Goal: Book appointment/travel/reservation

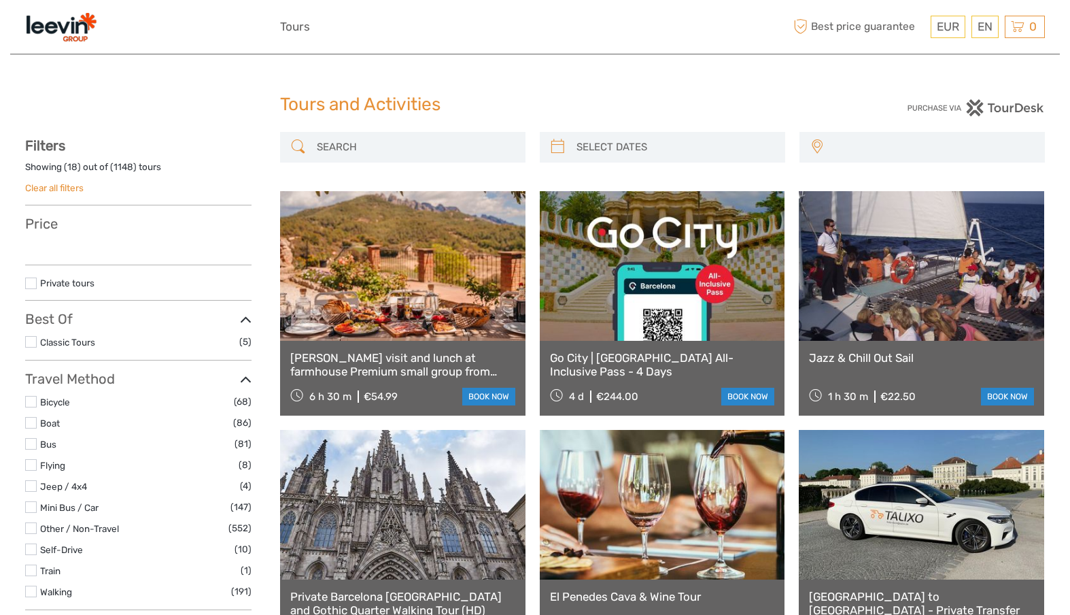
select select
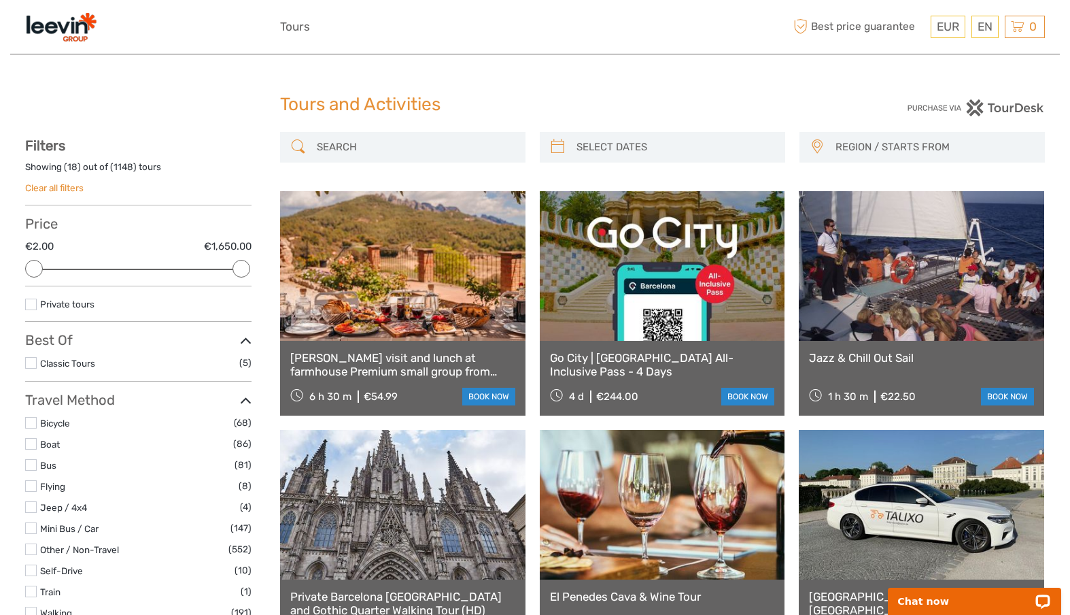
type input "05/09/2025"
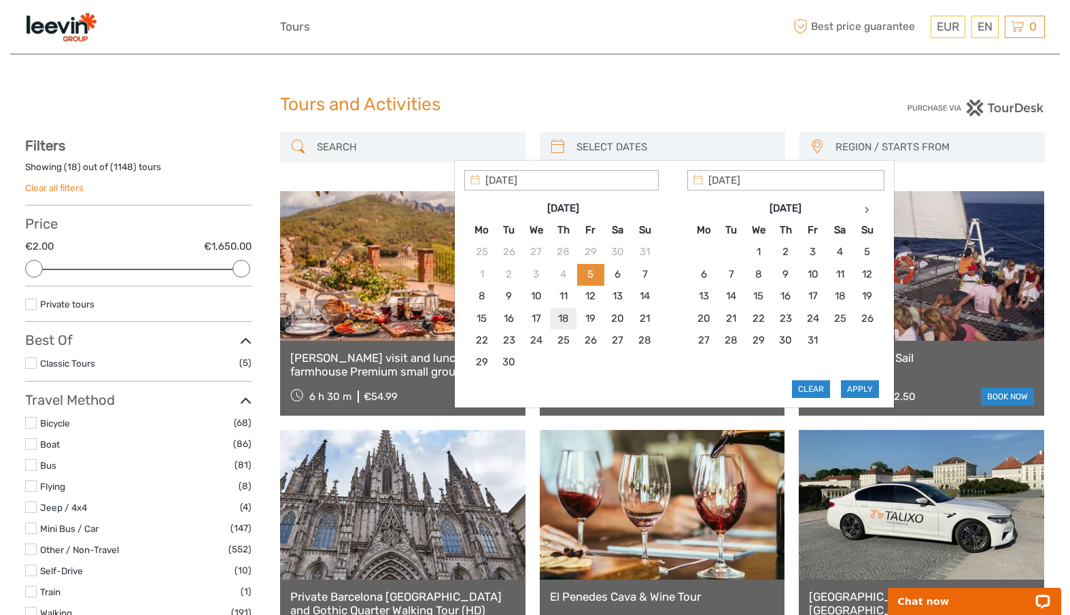
type input "18/09/2025"
type input "23/09/2025"
type input "18/09/2025"
click at [852, 384] on button "Apply" at bounding box center [860, 389] width 38 height 18
type input "18/09/2025 - 23/09/2025"
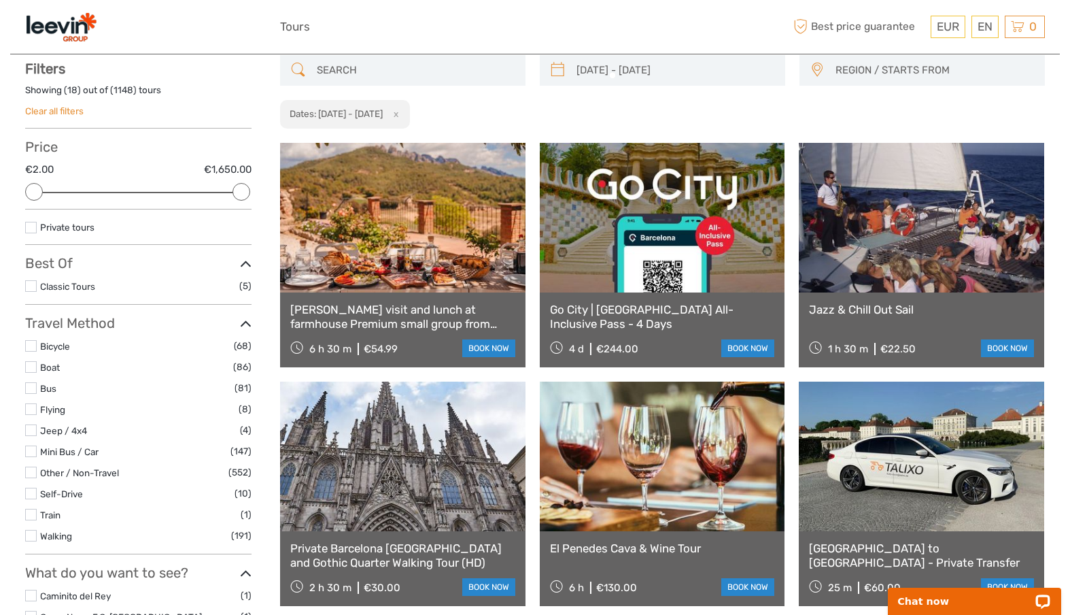
scroll to position [77, 0]
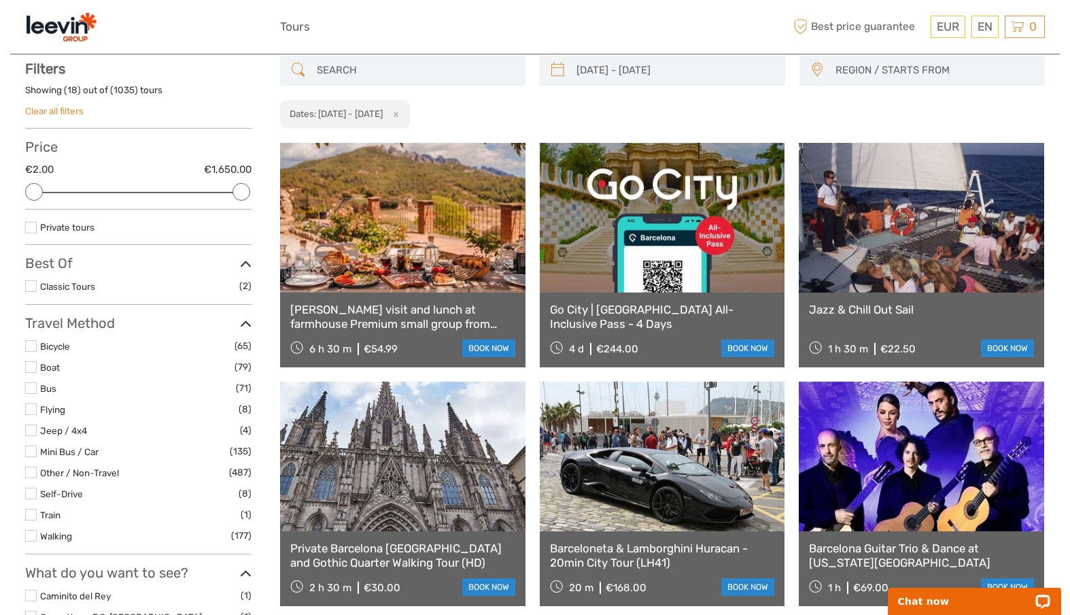
click at [868, 66] on span "REGION / STARTS FROM" at bounding box center [934, 70] width 209 height 22
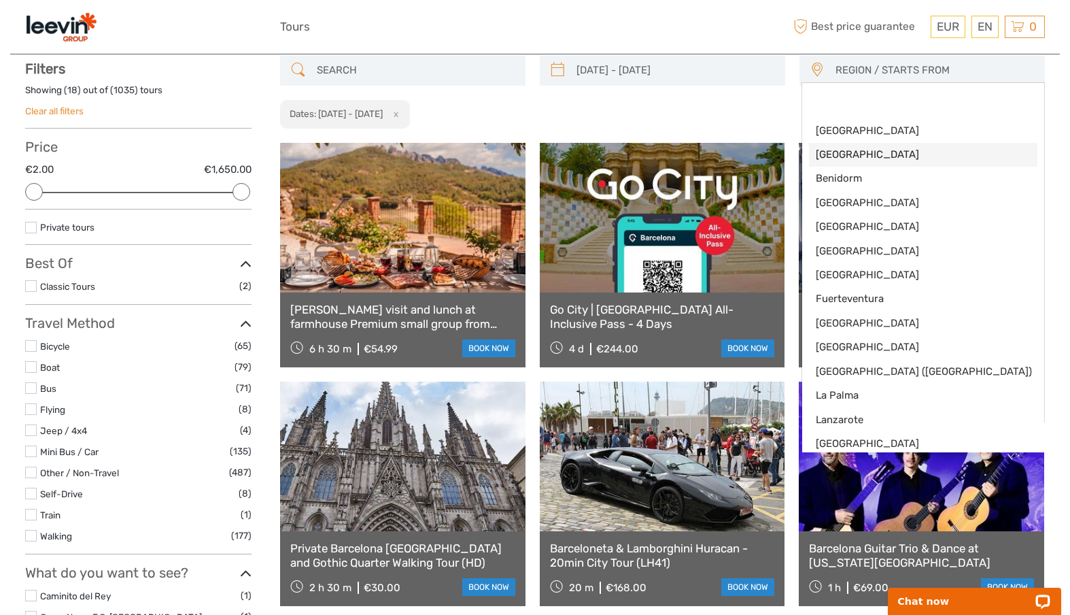
click at [849, 160] on span "[GEOGRAPHIC_DATA]" at bounding box center [912, 155] width 192 height 14
select select "[GEOGRAPHIC_DATA]"
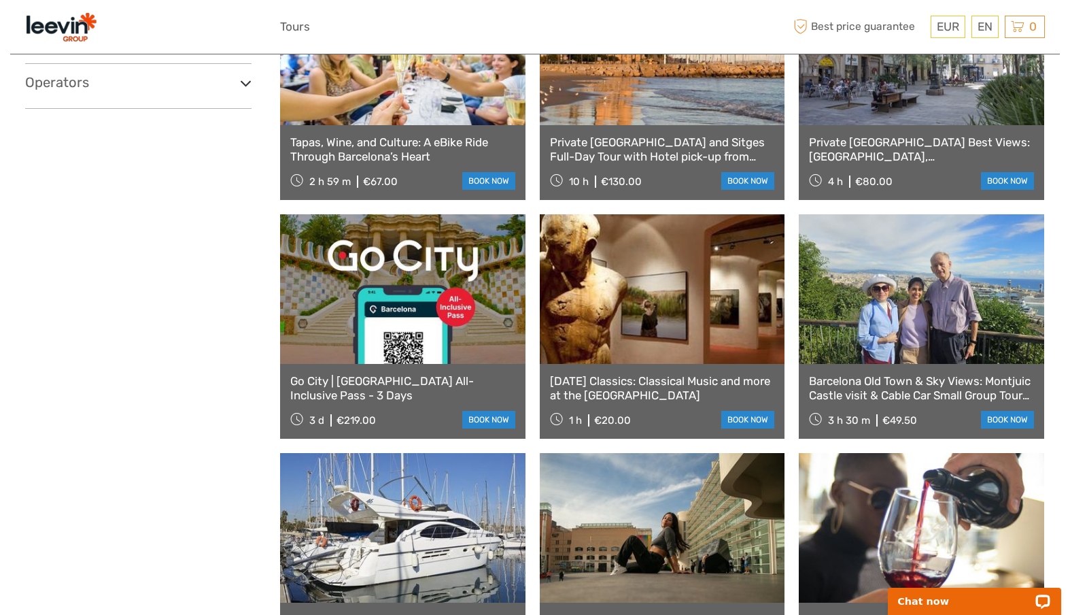
scroll to position [961, 0]
click at [863, 154] on link "Private [GEOGRAPHIC_DATA] Best Views: [GEOGRAPHIC_DATA], [GEOGRAPHIC_DATA] & Ma…" at bounding box center [921, 149] width 225 height 28
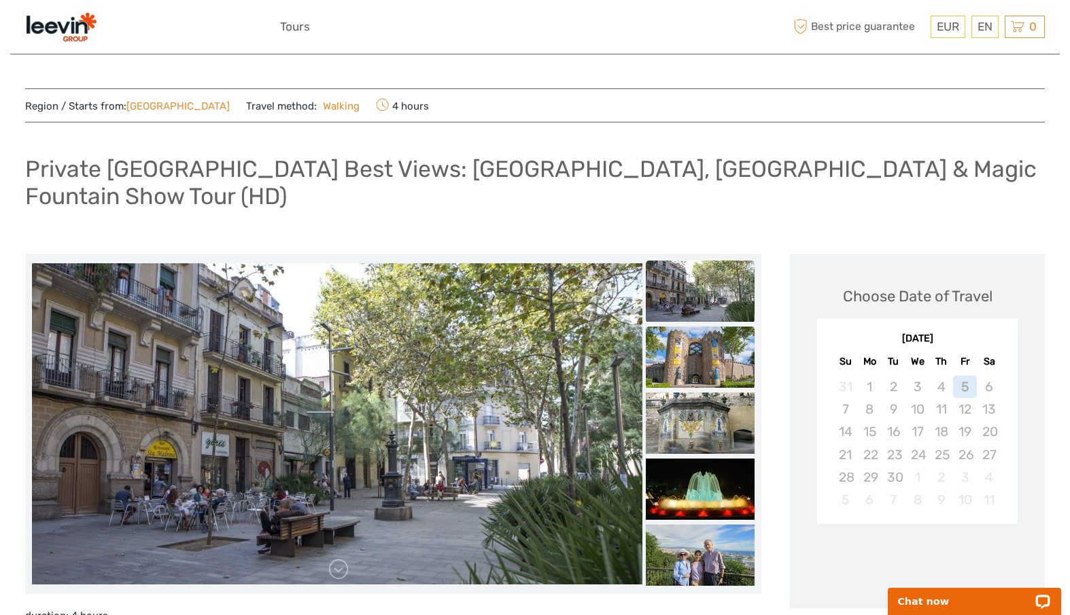
click at [703, 326] on img at bounding box center [700, 356] width 109 height 61
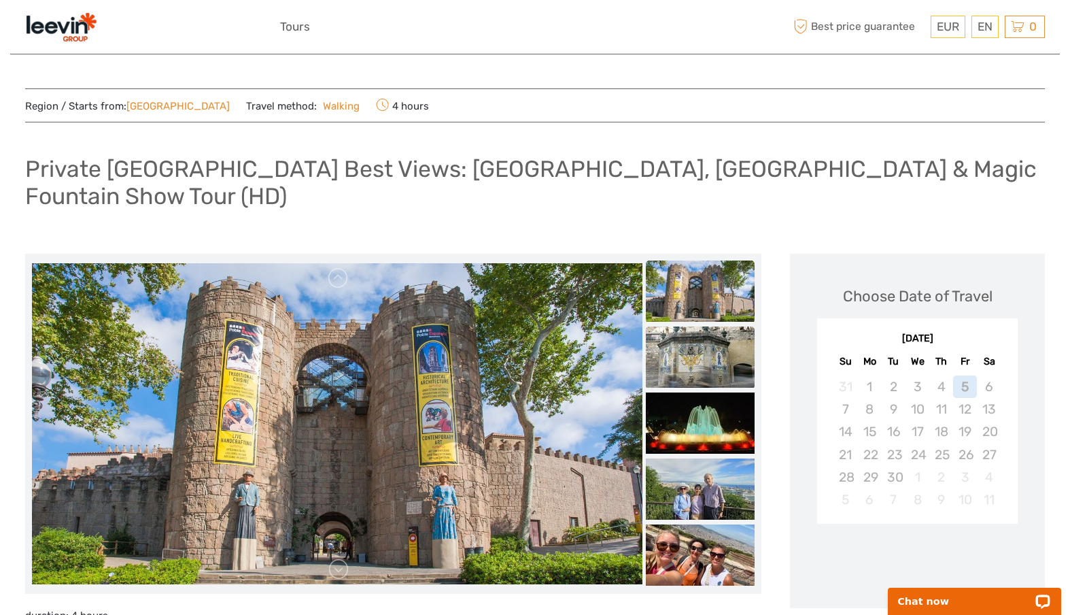
click at [703, 349] on img at bounding box center [700, 356] width 109 height 61
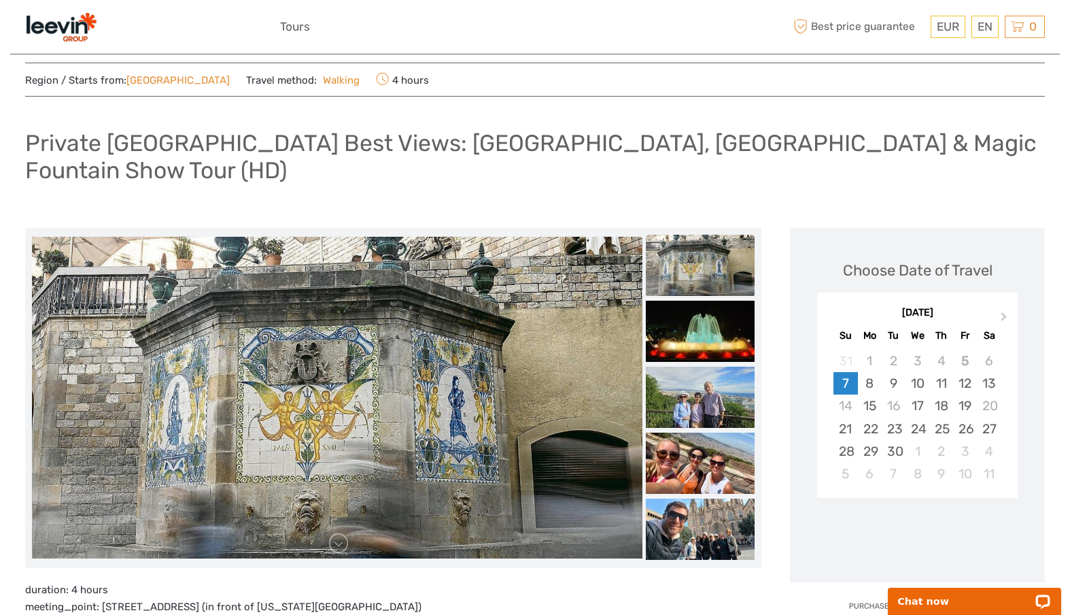
scroll to position [27, 0]
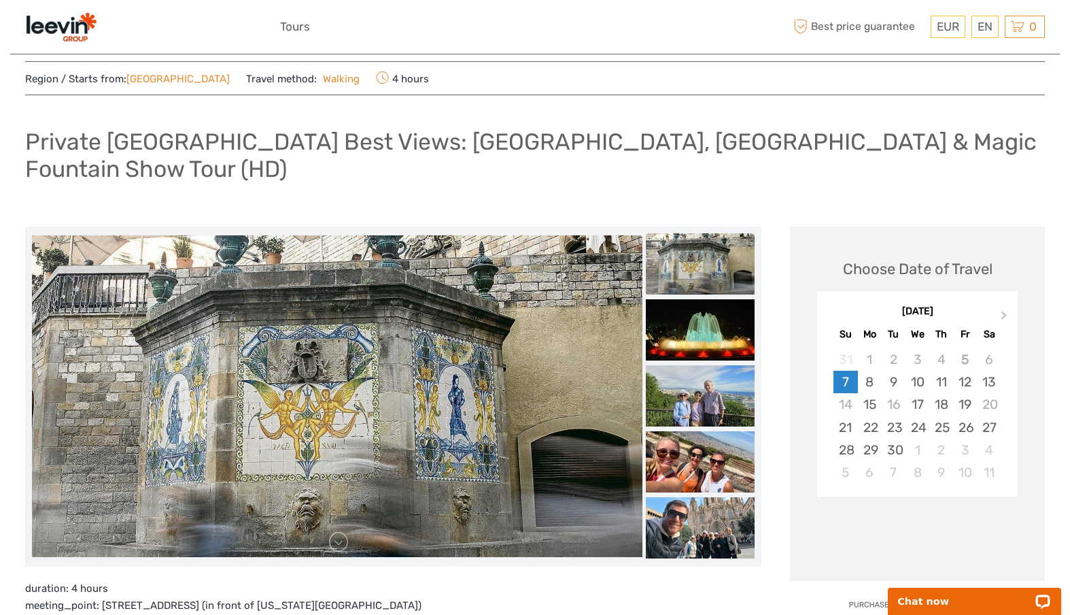
click at [703, 365] on img at bounding box center [700, 395] width 109 height 61
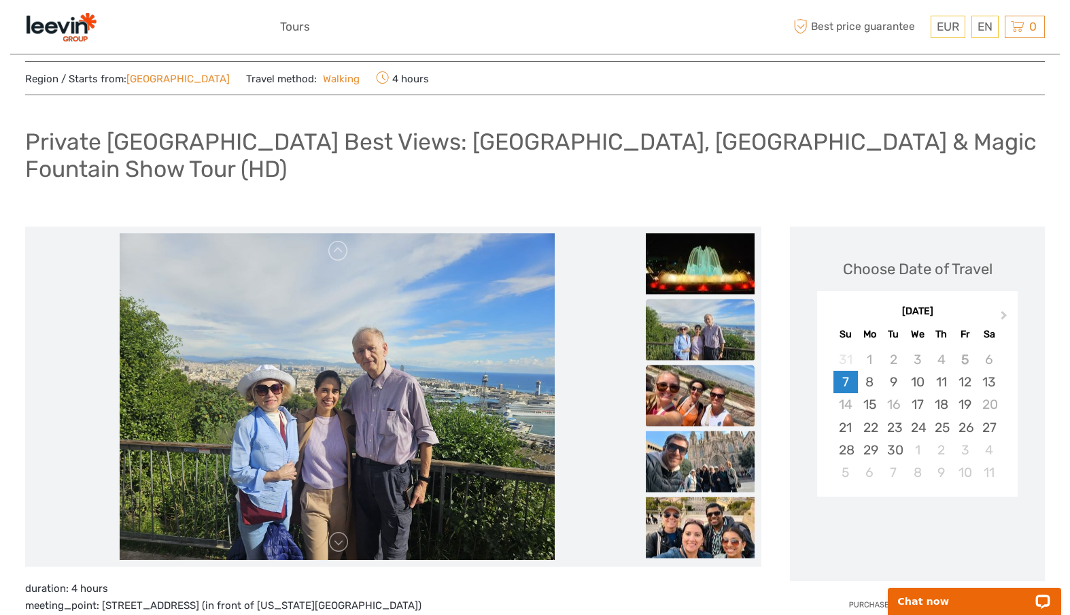
click at [705, 396] on img at bounding box center [700, 395] width 109 height 61
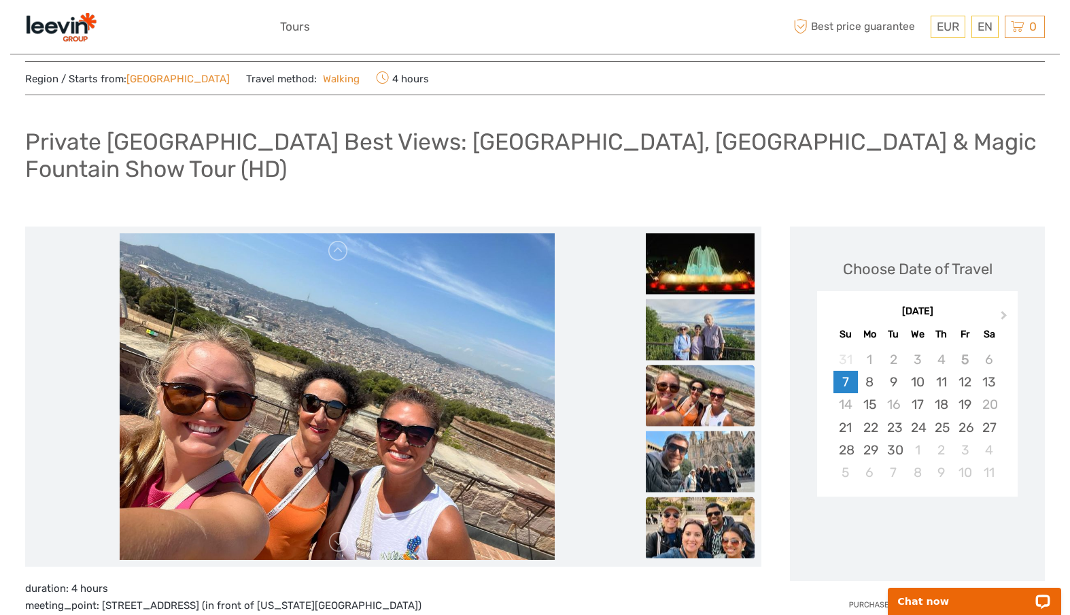
click at [700, 496] on img at bounding box center [700, 526] width 109 height 61
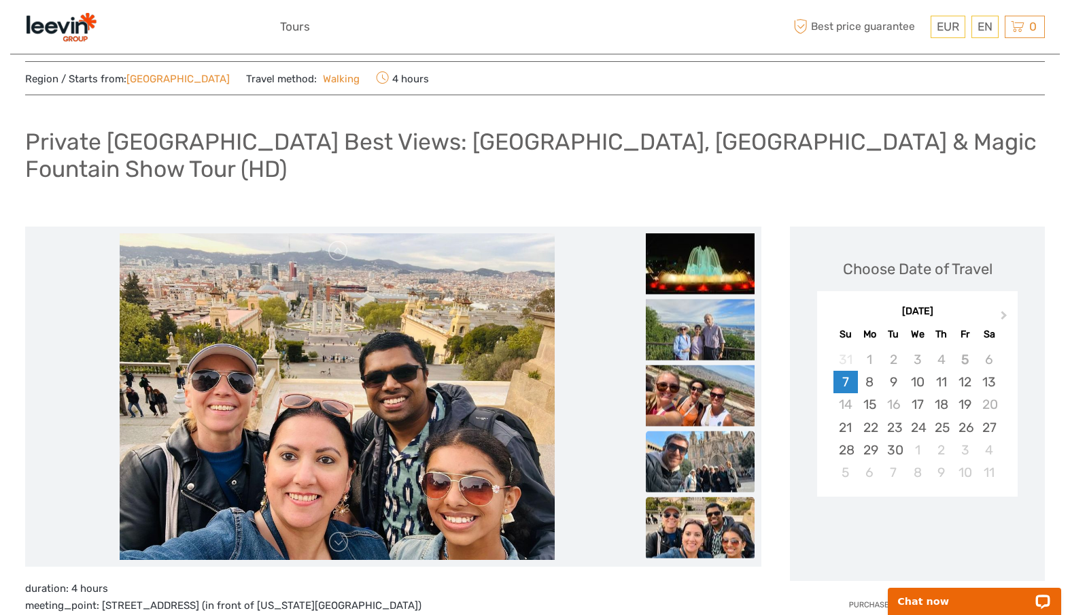
click at [697, 457] on img at bounding box center [700, 460] width 109 height 61
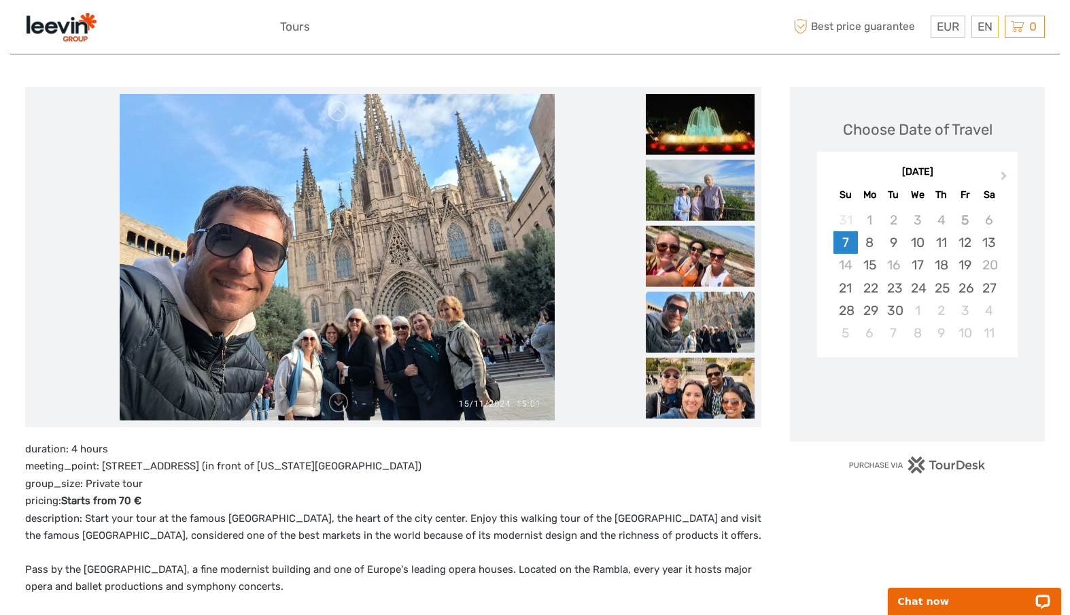
scroll to position [0, 0]
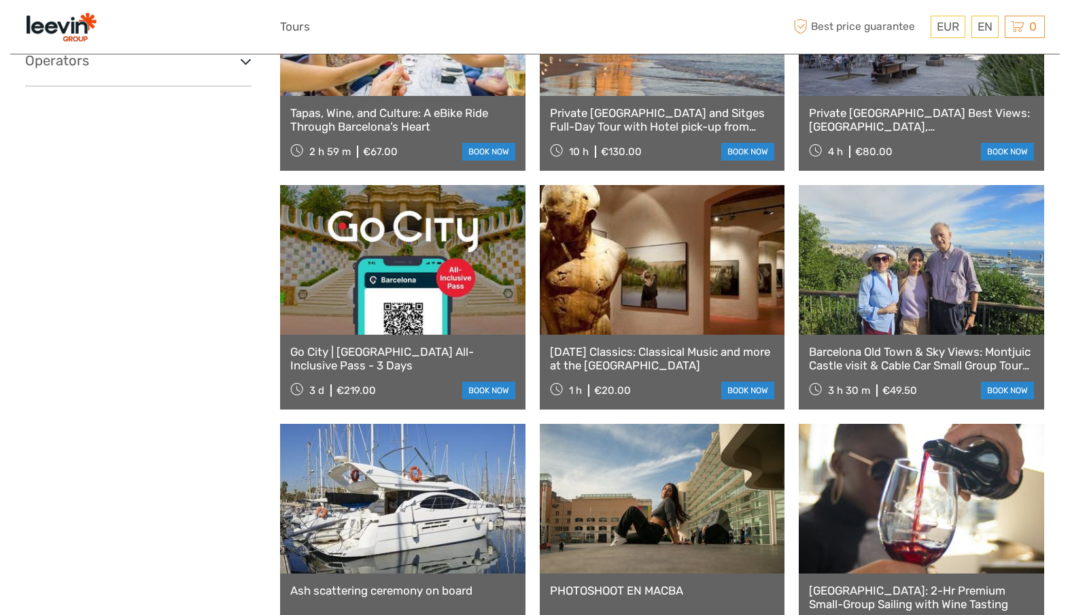
type input "[DATE] - [DATE]"
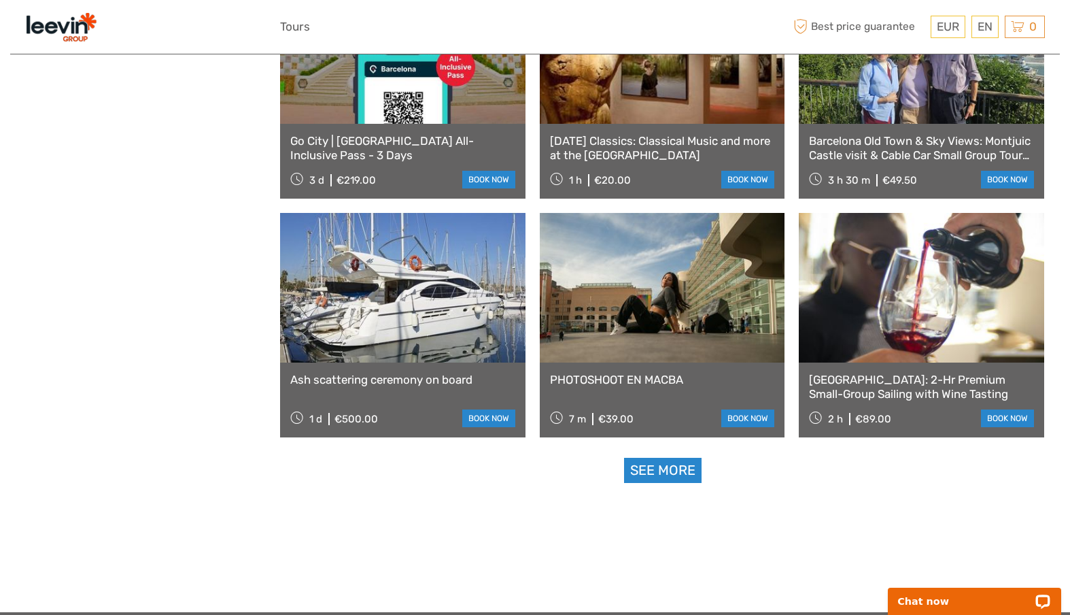
scroll to position [1202, 0]
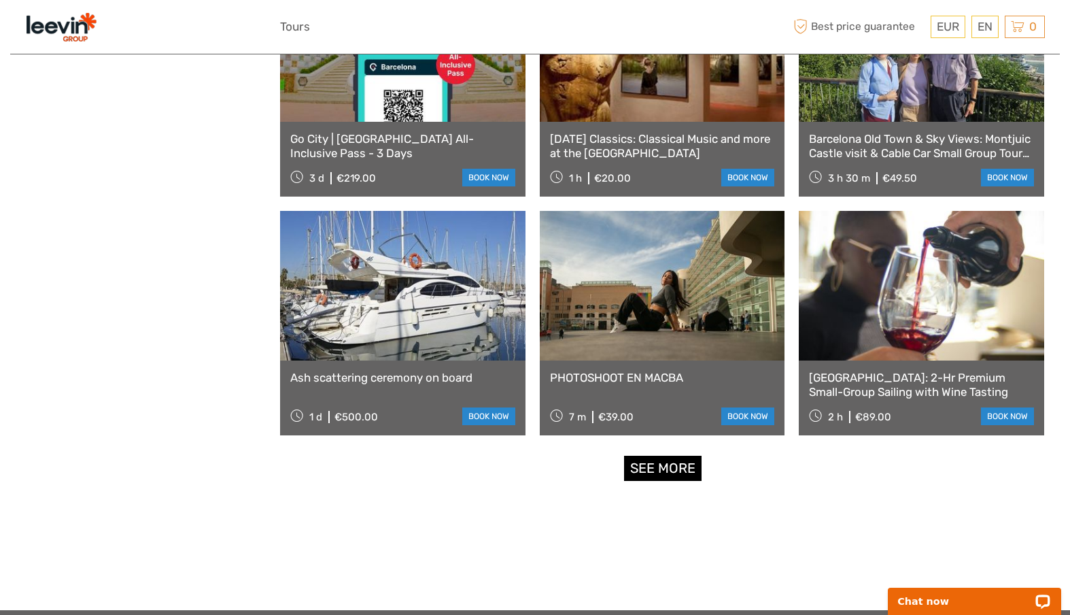
click at [661, 461] on link "See more" at bounding box center [663, 468] width 78 height 25
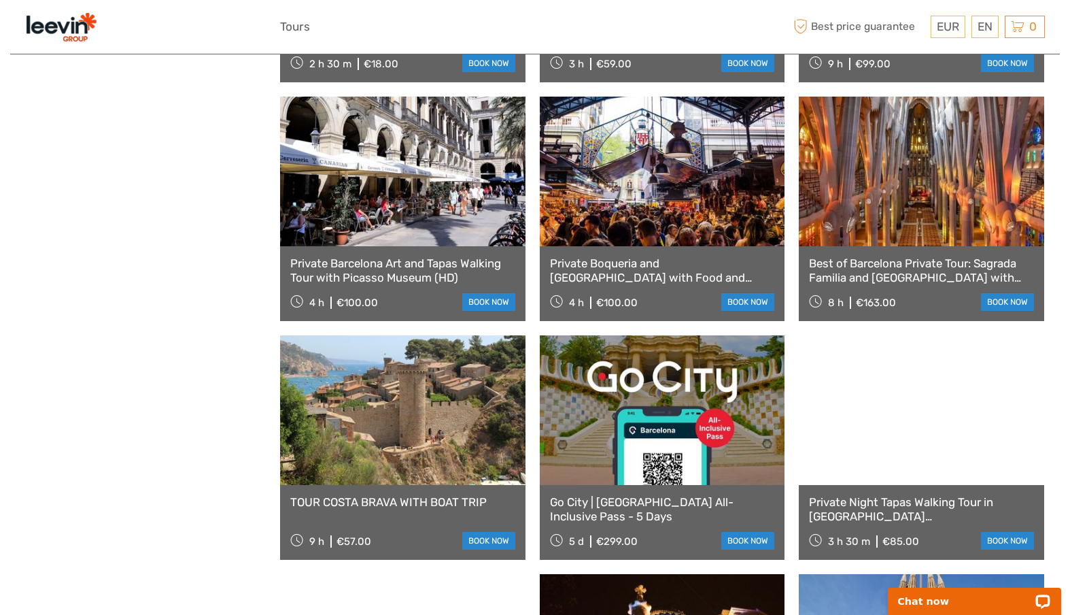
scroll to position [1795, 0]
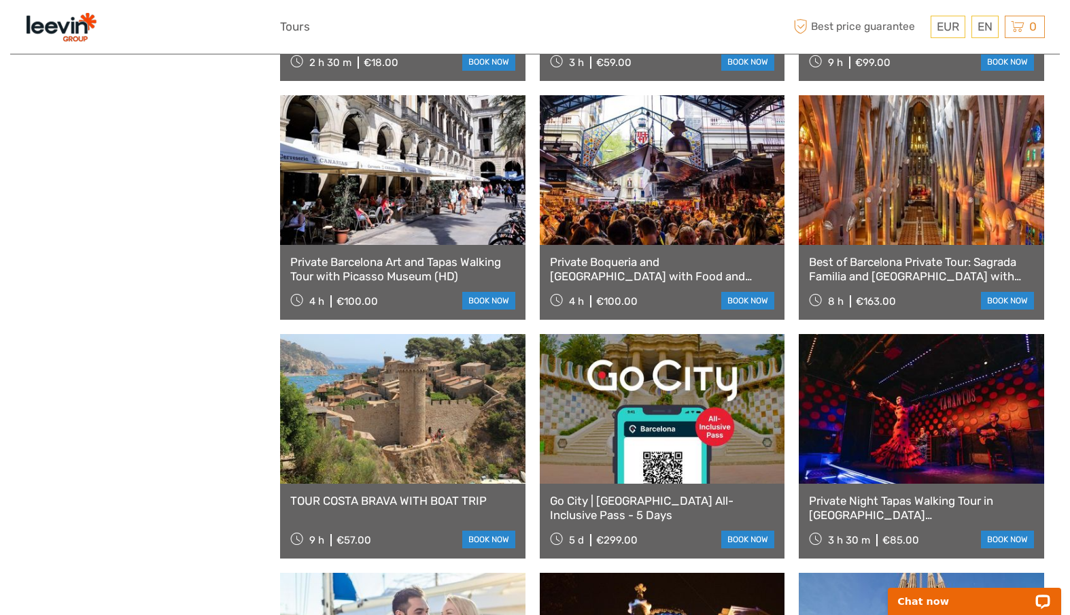
click at [417, 459] on link at bounding box center [403, 409] width 246 height 150
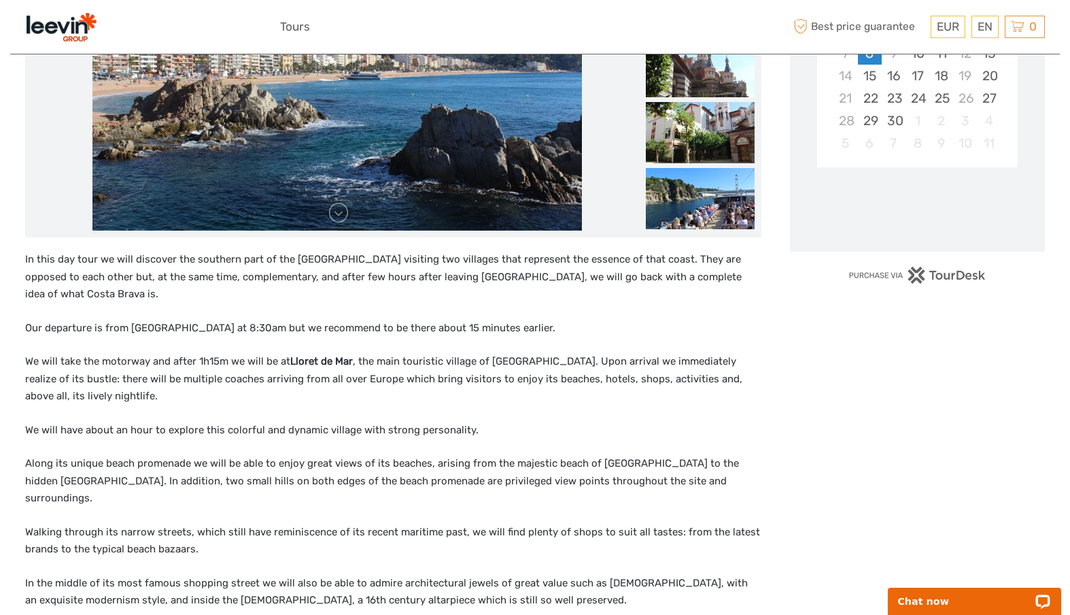
scroll to position [392, 0]
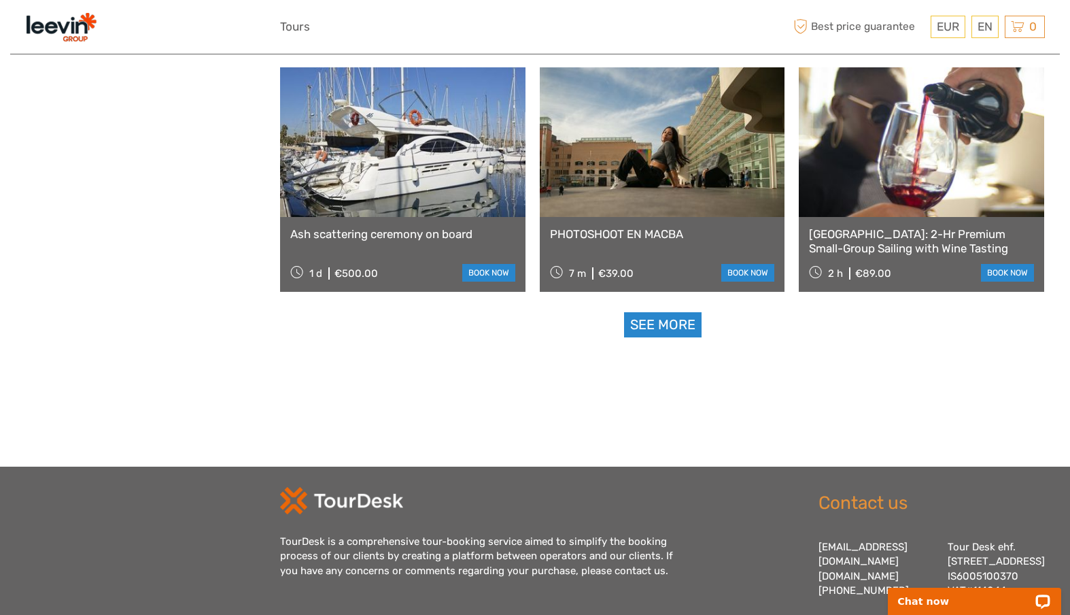
scroll to position [1350, 0]
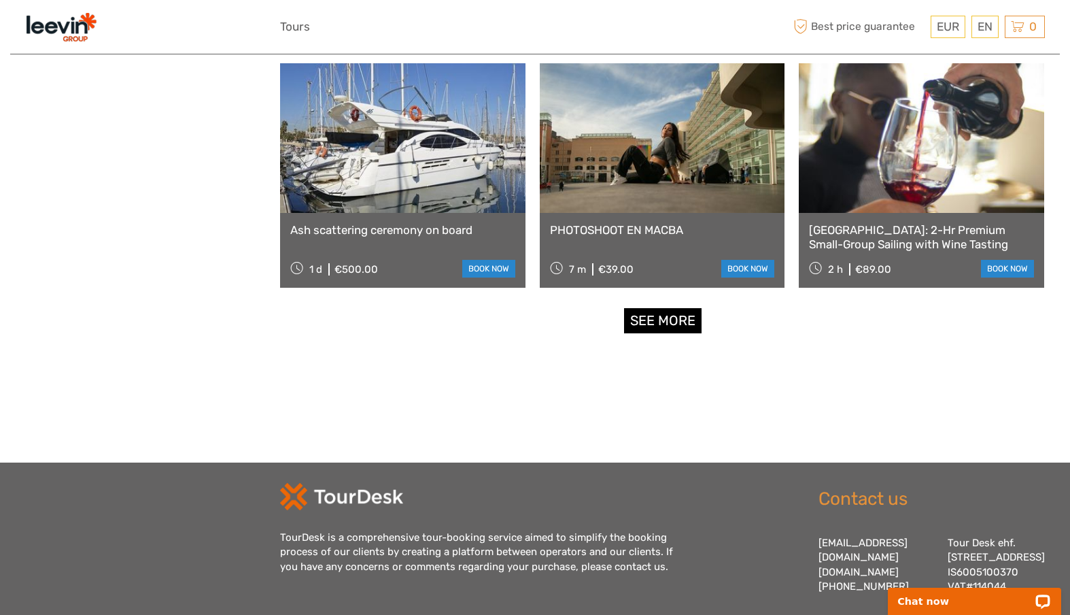
click at [658, 322] on link "See more" at bounding box center [663, 320] width 78 height 25
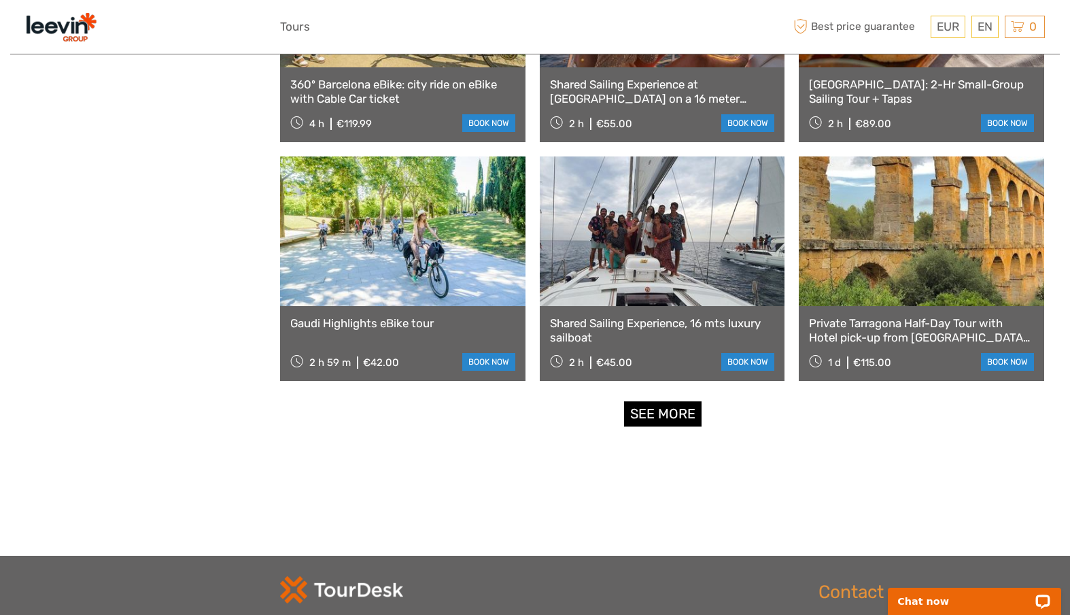
scroll to position [2694, 0]
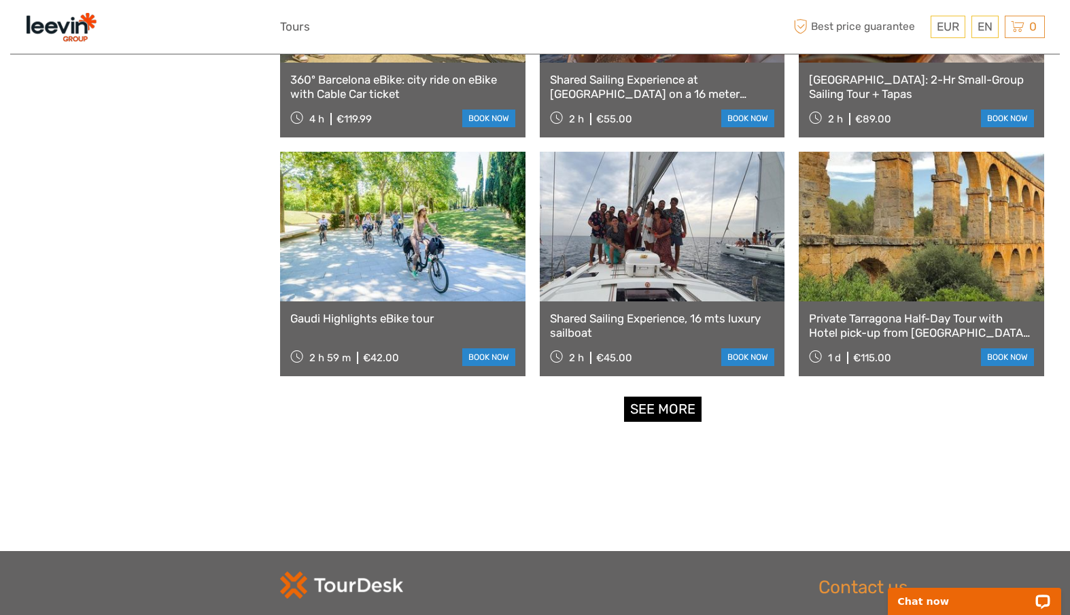
click at [668, 420] on link "See more" at bounding box center [663, 408] width 78 height 25
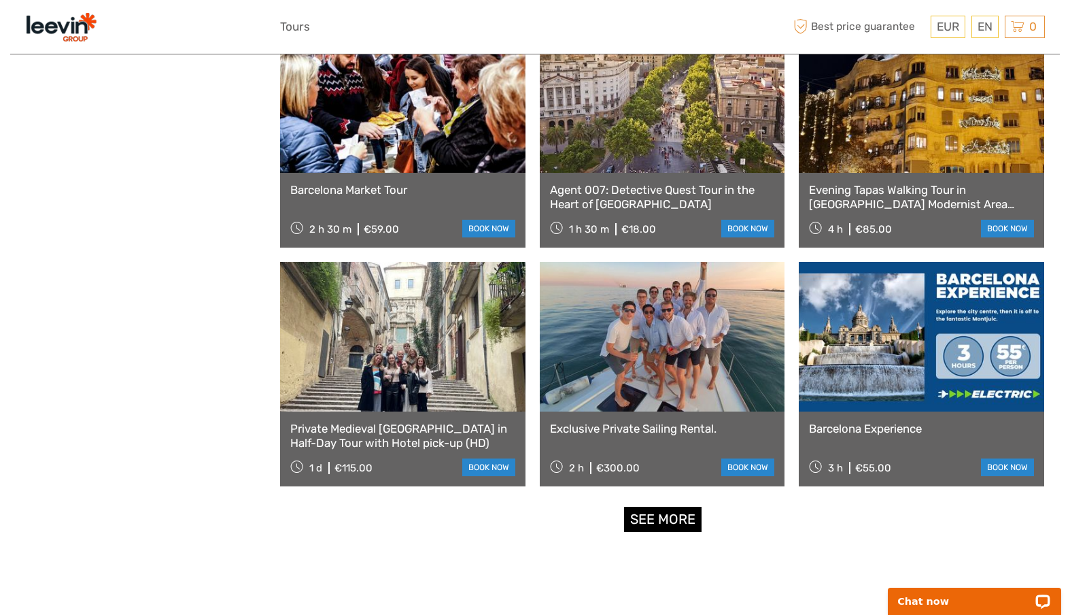
scroll to position [4027, 0]
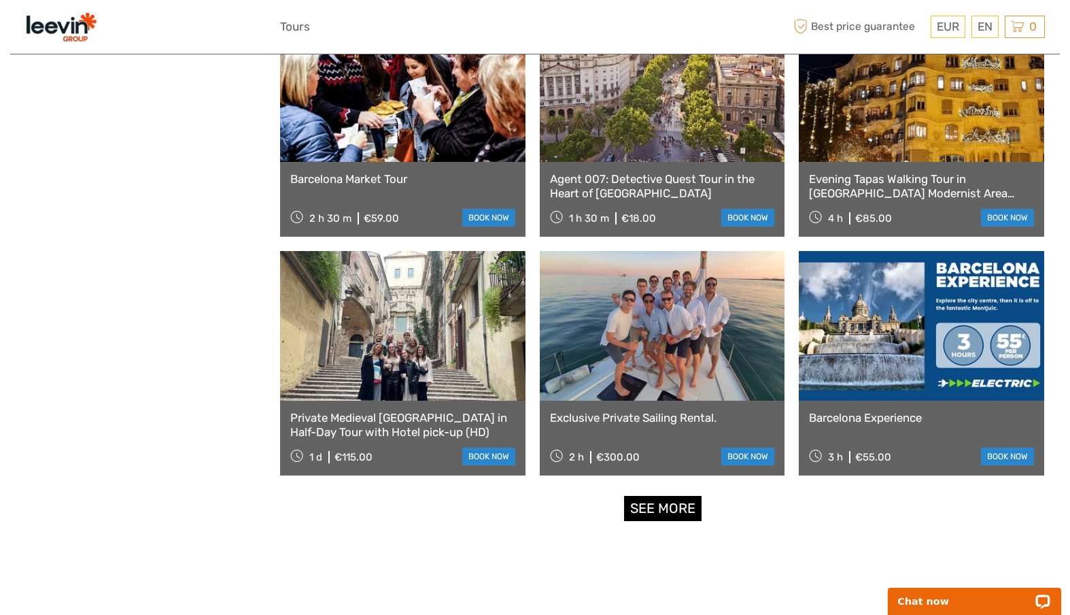
click at [669, 500] on link "See more" at bounding box center [663, 508] width 78 height 25
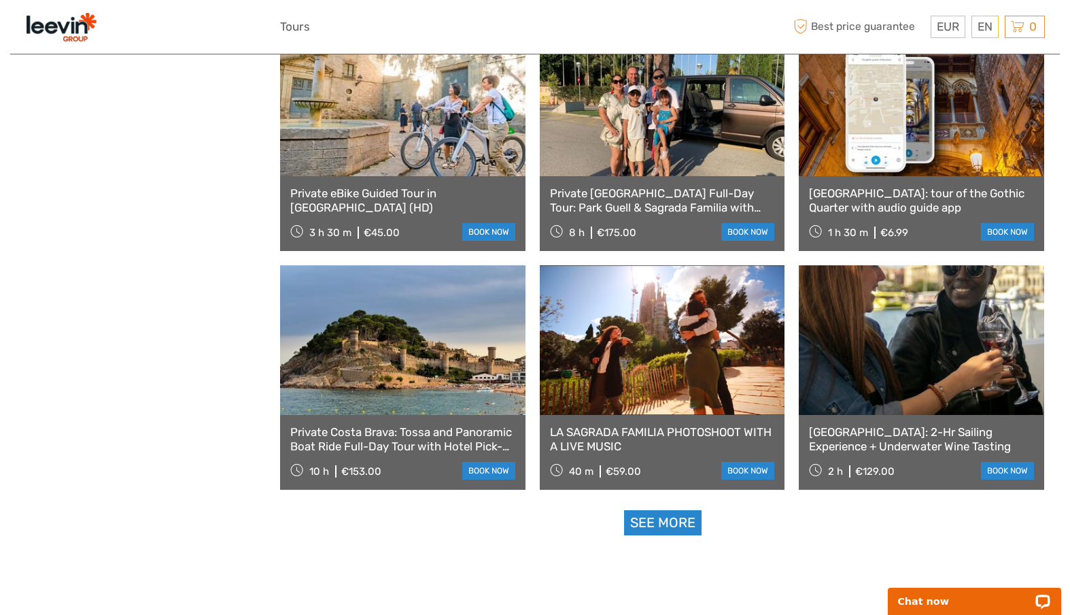
scroll to position [5451, 0]
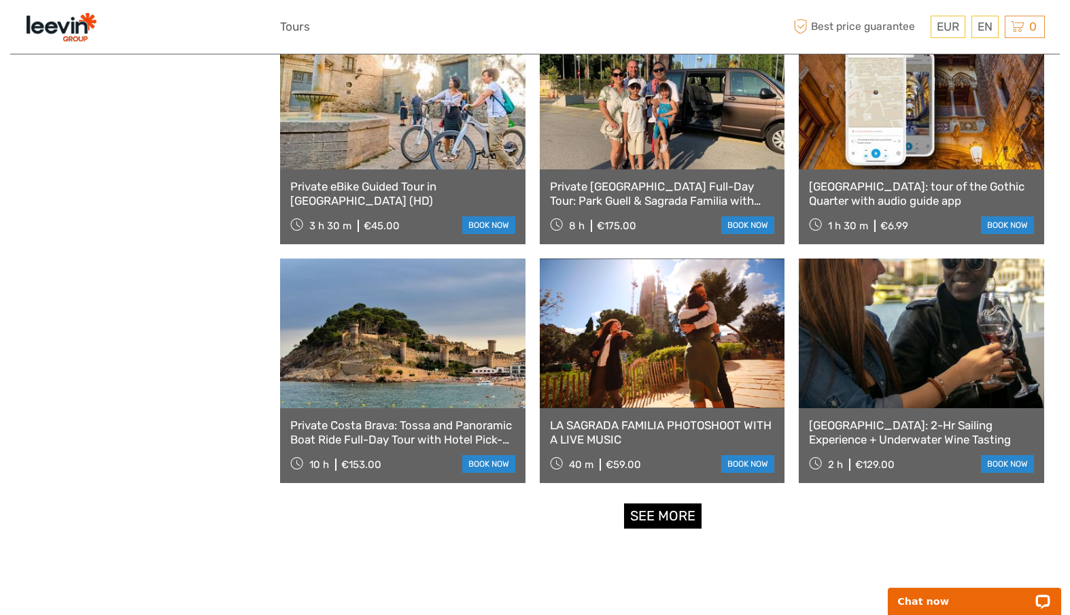
click at [664, 513] on link "See more" at bounding box center [663, 515] width 78 height 25
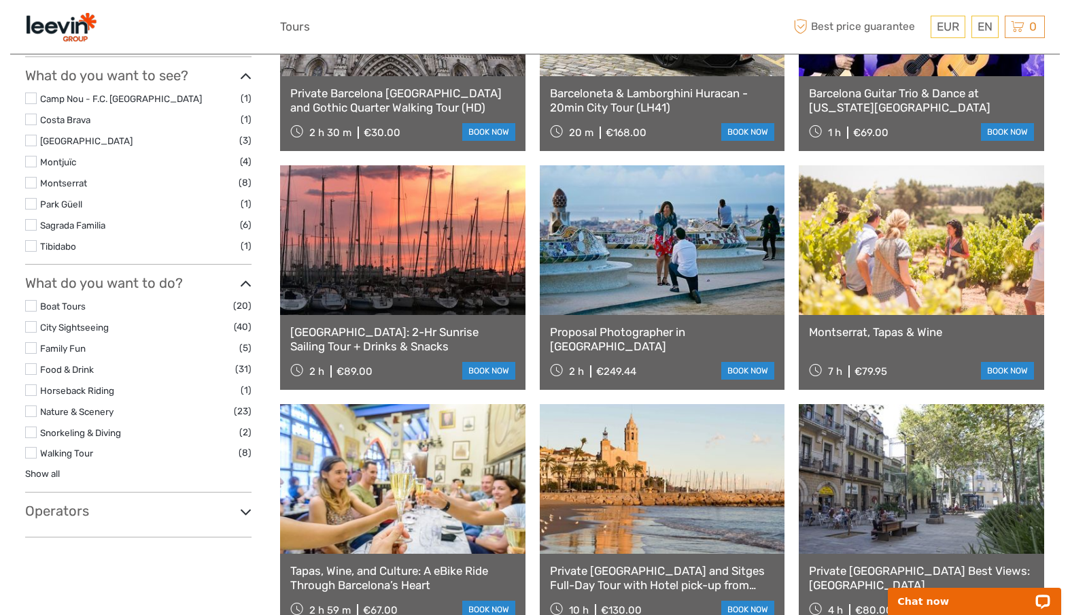
scroll to position [0, 0]
